Goal: Information Seeking & Learning: Learn about a topic

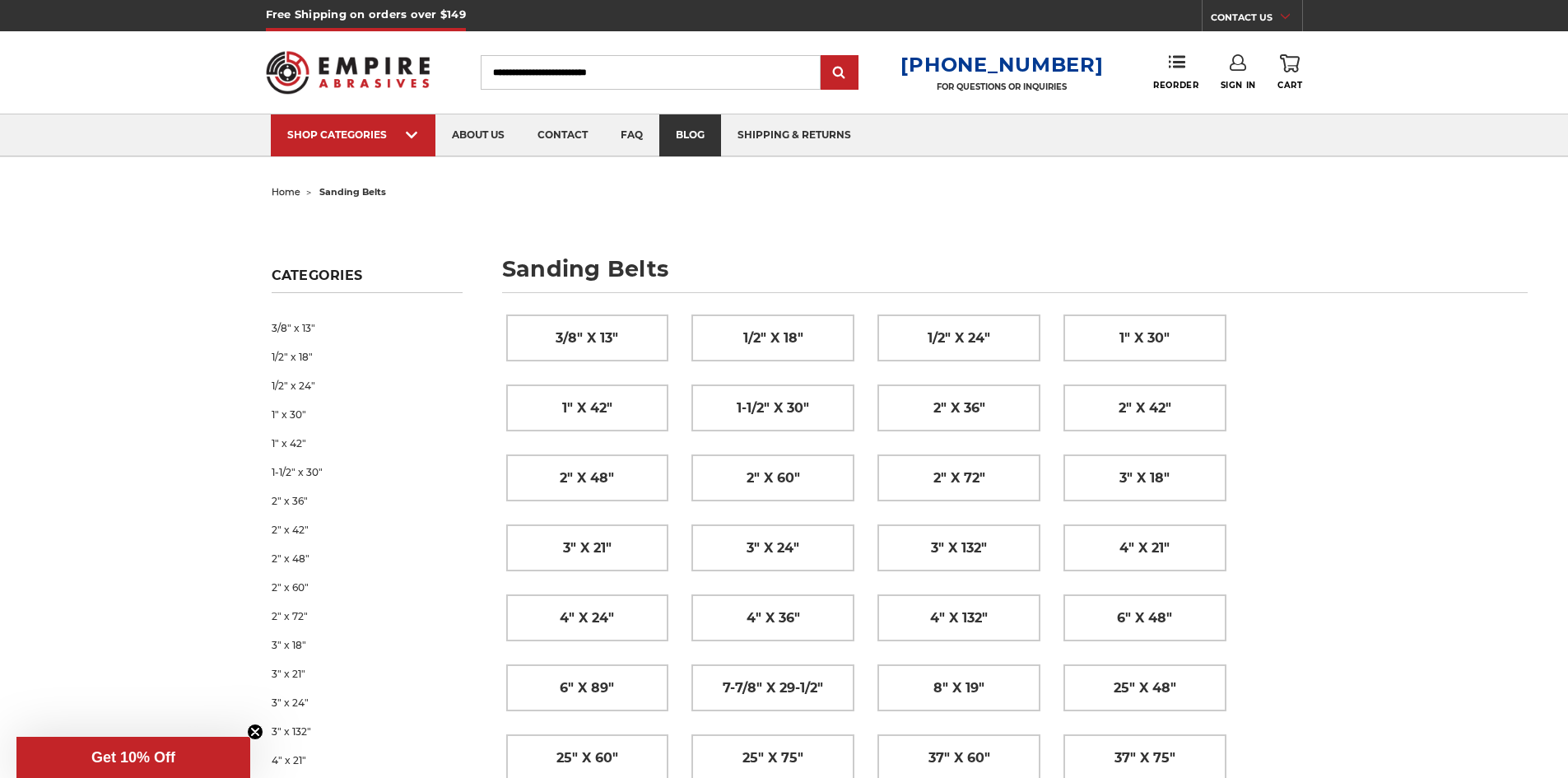
click at [688, 129] on link "blog" at bounding box center [691, 135] width 62 height 42
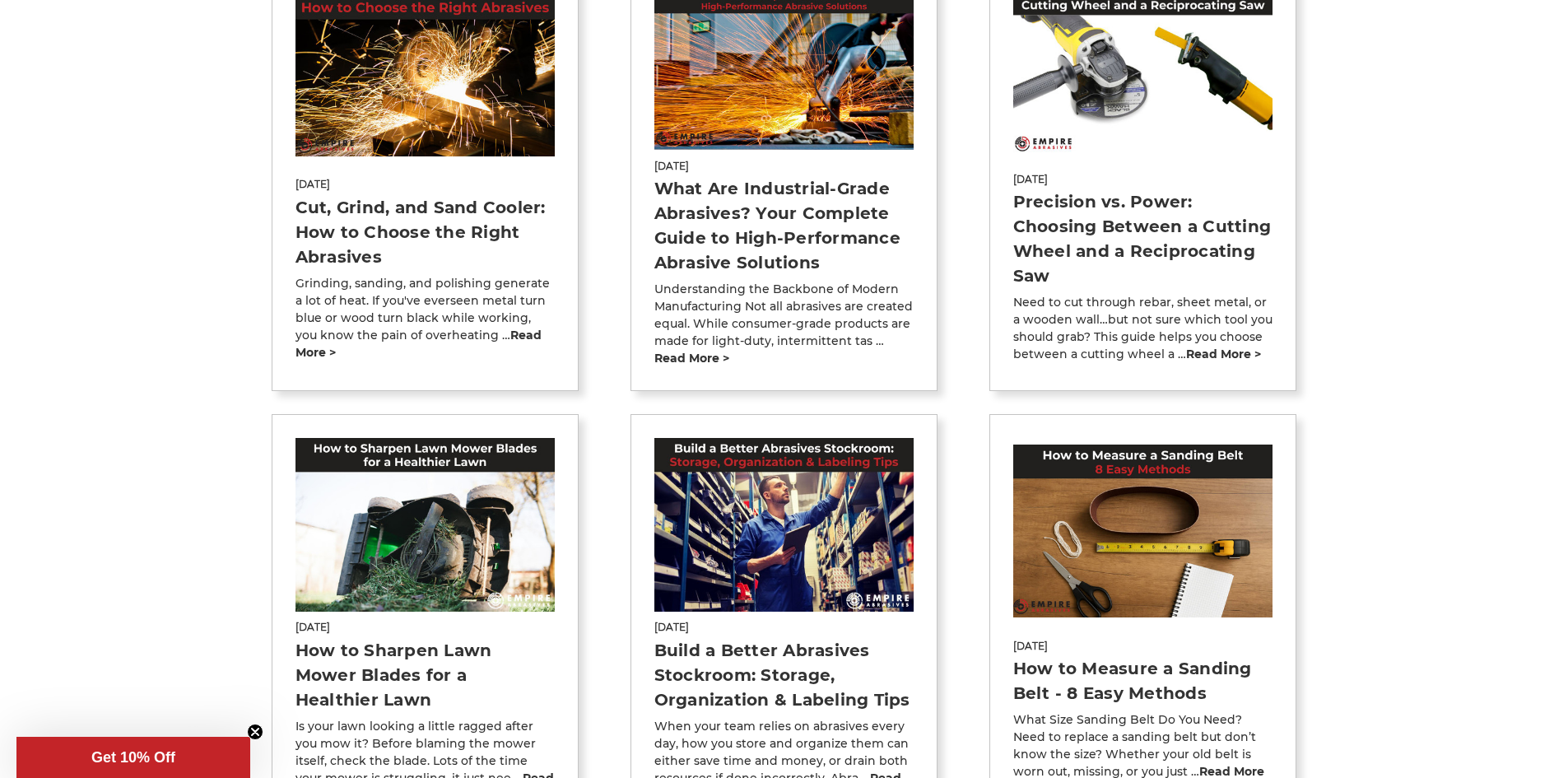
scroll to position [411, 0]
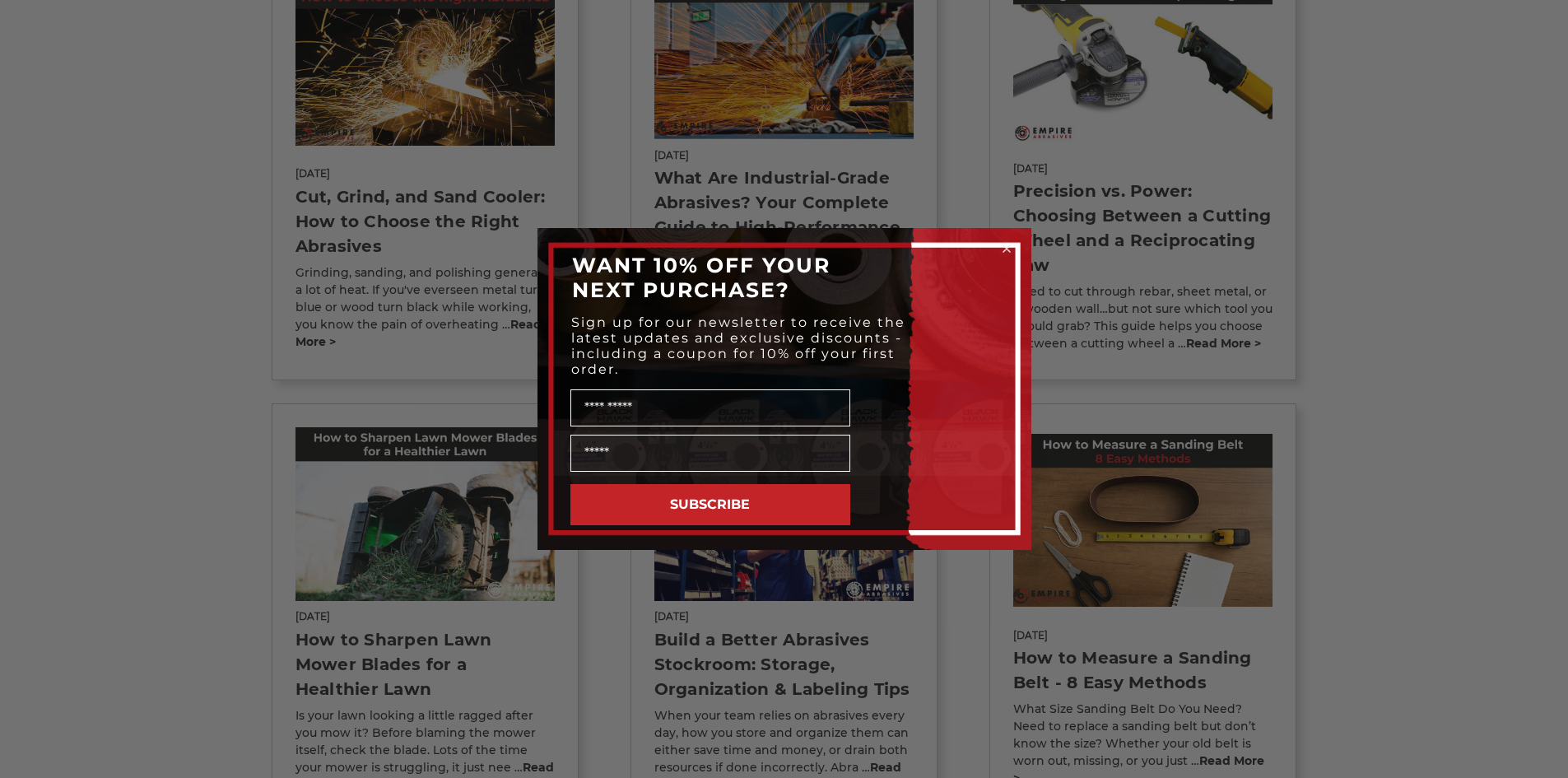
click at [503, 328] on div "Close dialog WANT 10% OFF YOUR NEXT PURCHASE? Sign up for our newsletter to rec…" at bounding box center [784, 389] width 1568 height 778
click at [1001, 247] on circle "Close dialog" at bounding box center [1006, 249] width 15 height 15
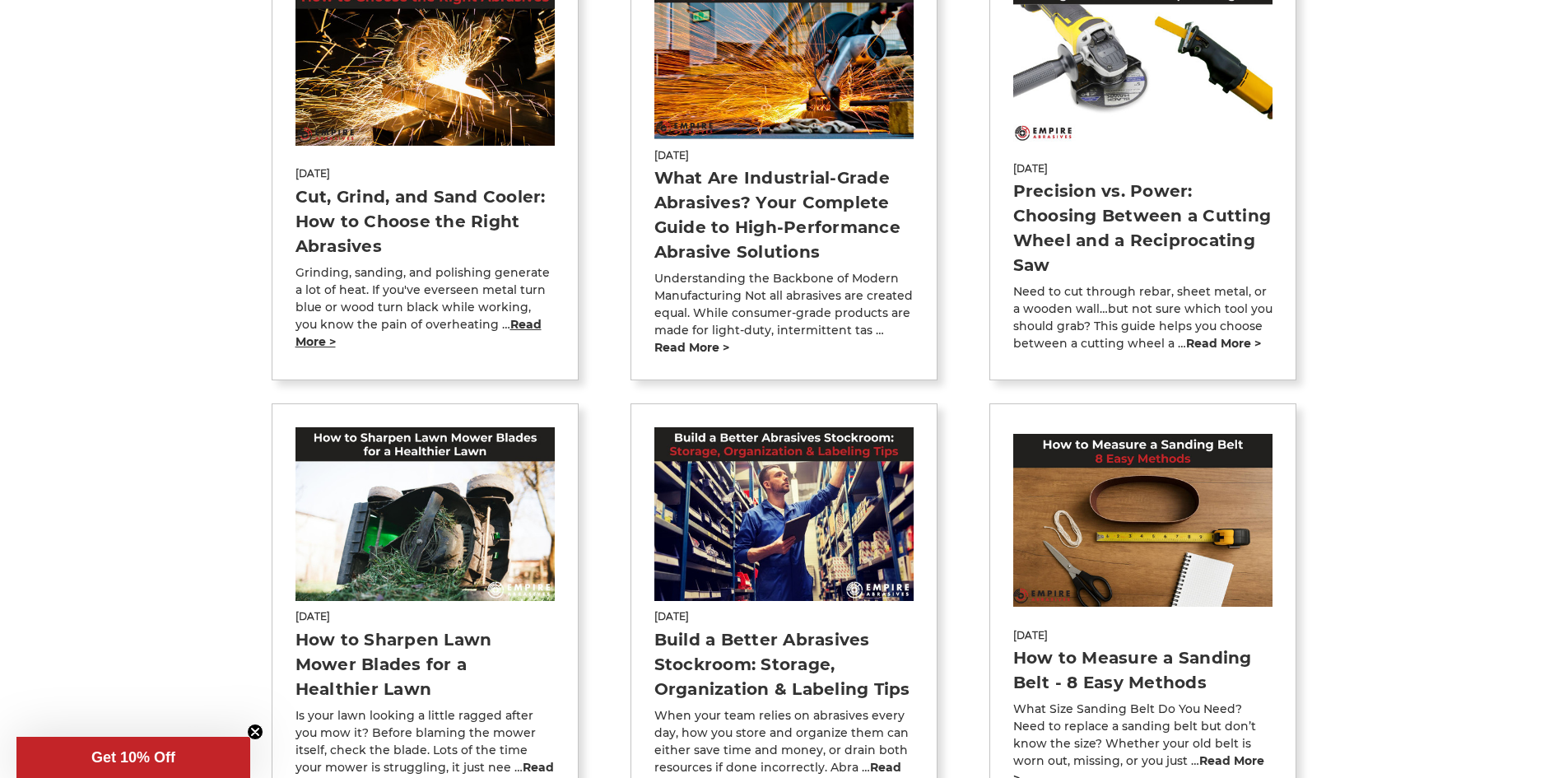
click at [524, 325] on link "read more >" at bounding box center [418, 333] width 246 height 32
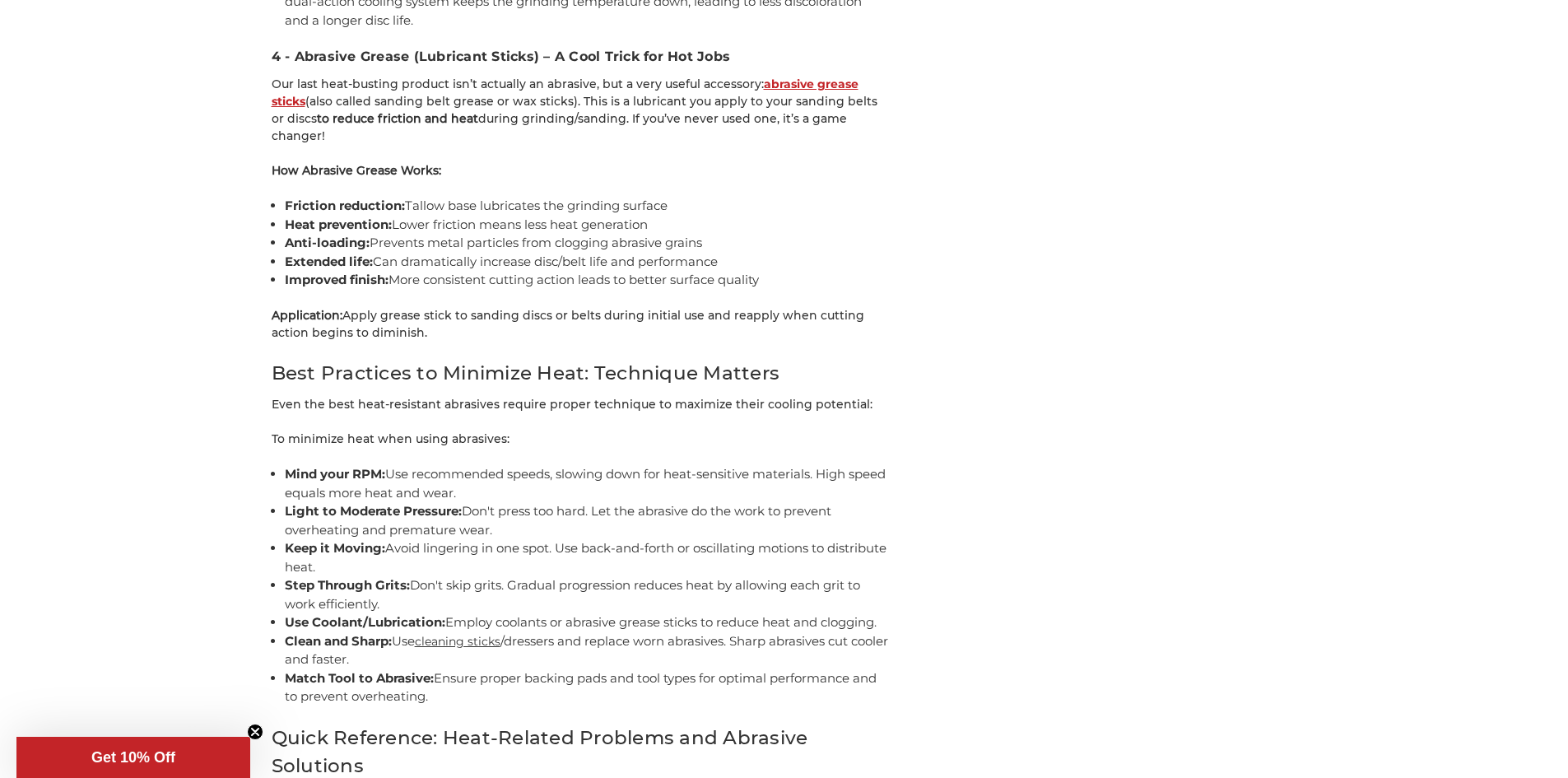
scroll to position [4035, 0]
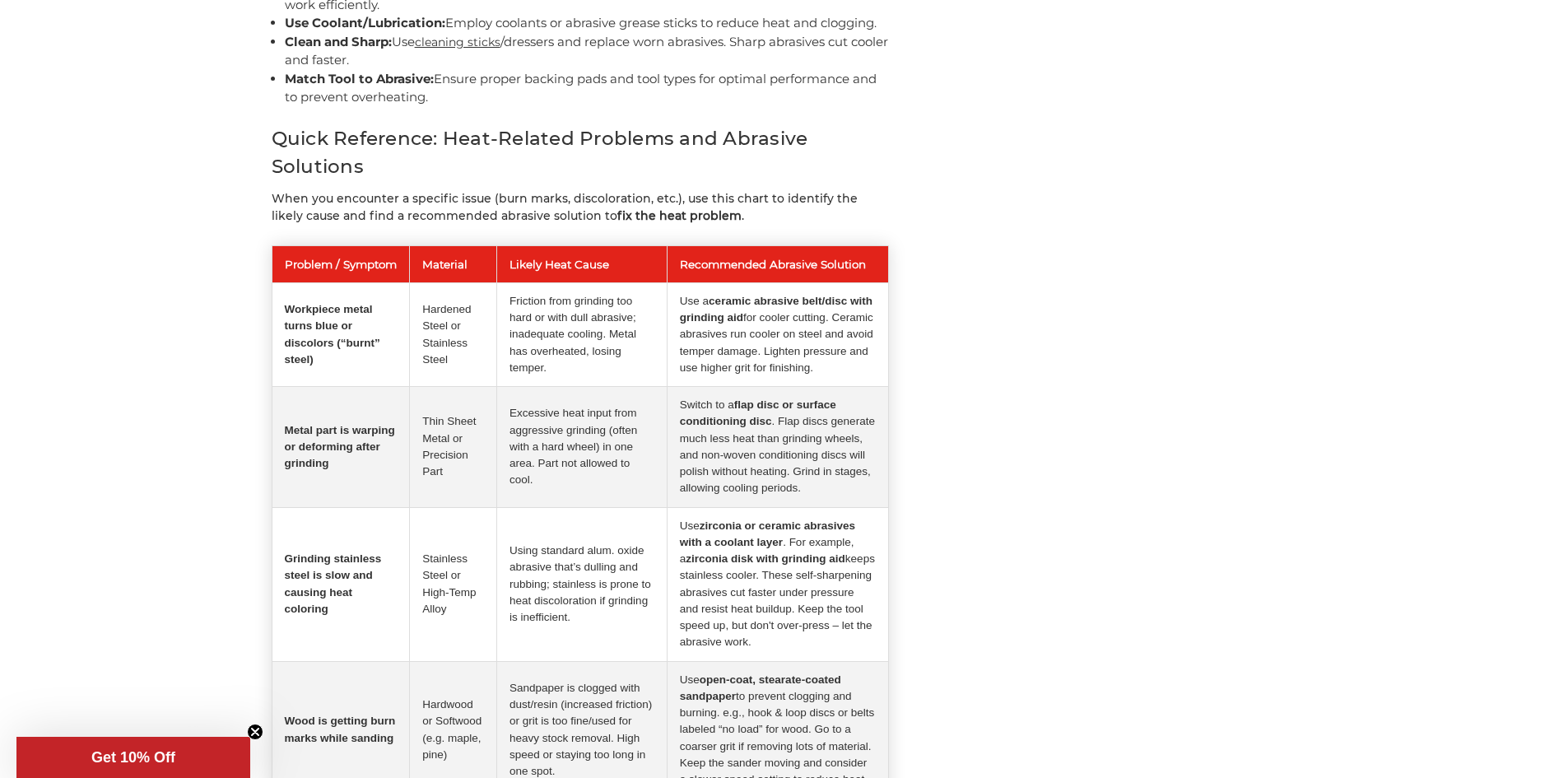
scroll to position [4364, 0]
